Goal: Information Seeking & Learning: Learn about a topic

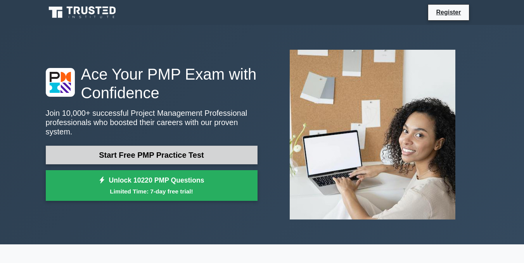
click at [174, 151] on link "Start Free PMP Practice Test" at bounding box center [152, 155] width 212 height 19
